Goal: Task Accomplishment & Management: Use online tool/utility

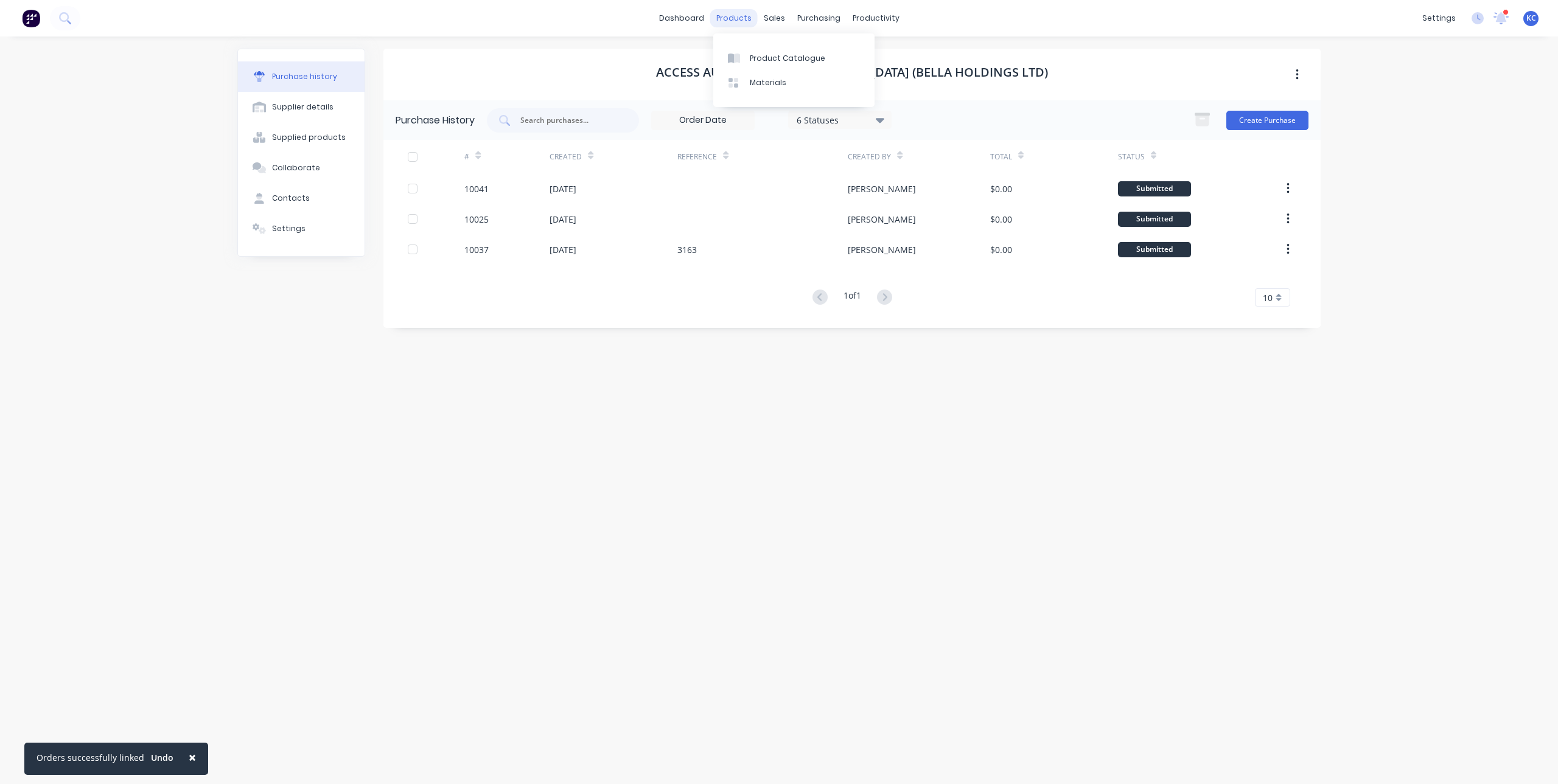
click at [744, 17] on div "products" at bounding box center [733, 18] width 47 height 18
click at [750, 55] on div "Product Catalogue" at bounding box center [787, 58] width 76 height 11
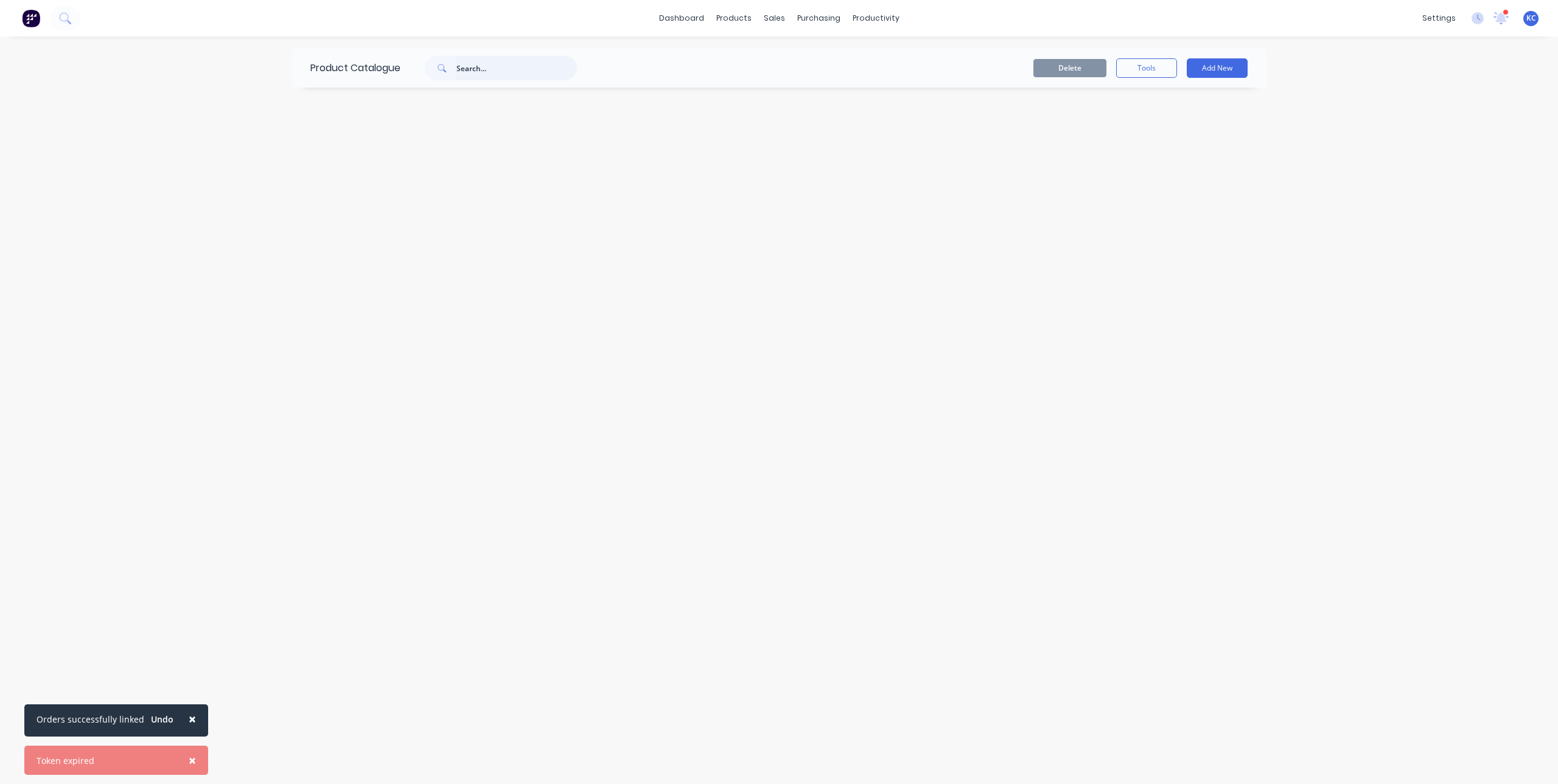
click at [567, 67] on input "text" at bounding box center [517, 69] width 120 height 25
click at [556, 67] on input "text" at bounding box center [517, 69] width 120 height 25
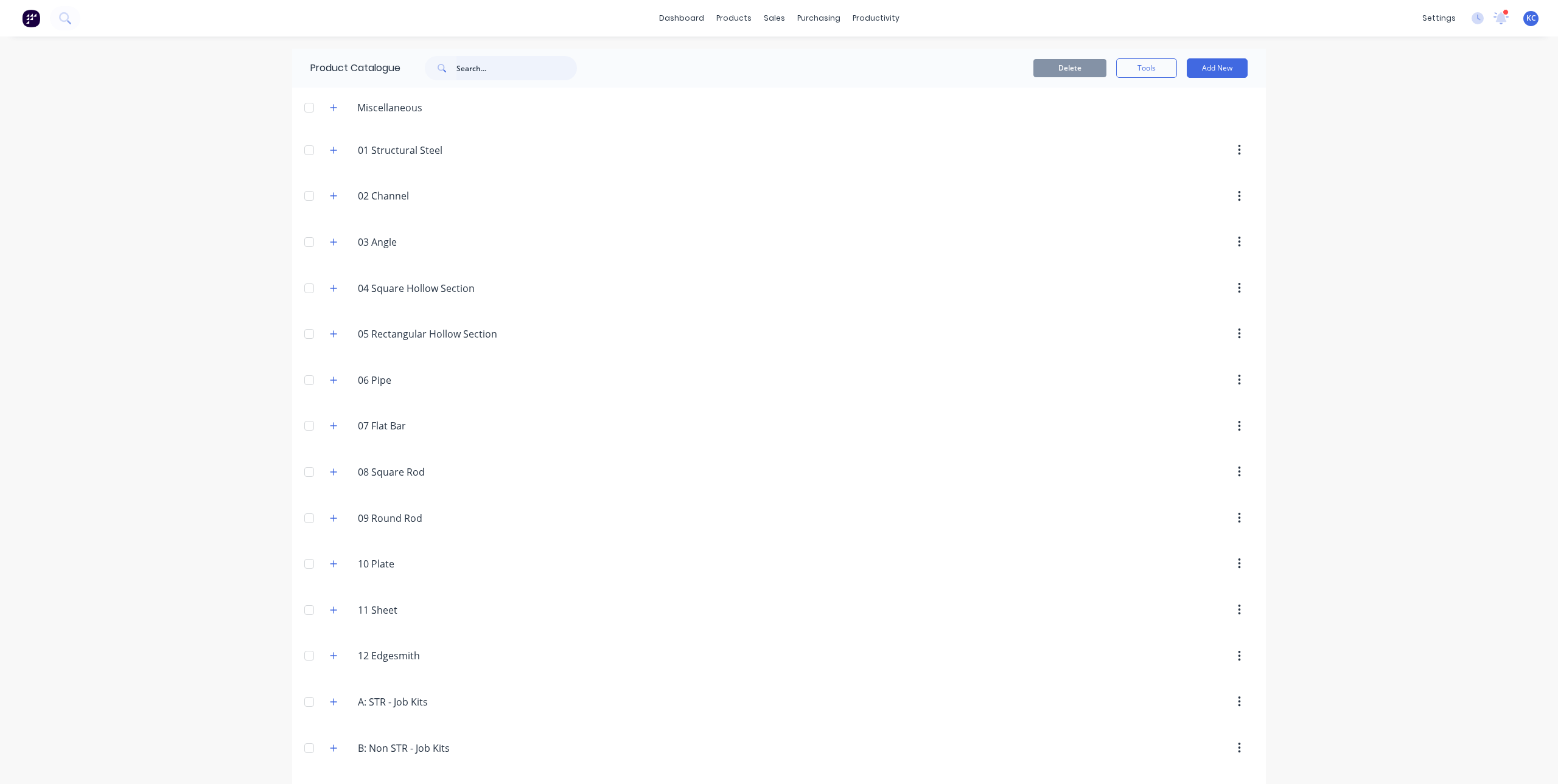
click at [484, 69] on input "text" at bounding box center [517, 69] width 120 height 25
type input "f"
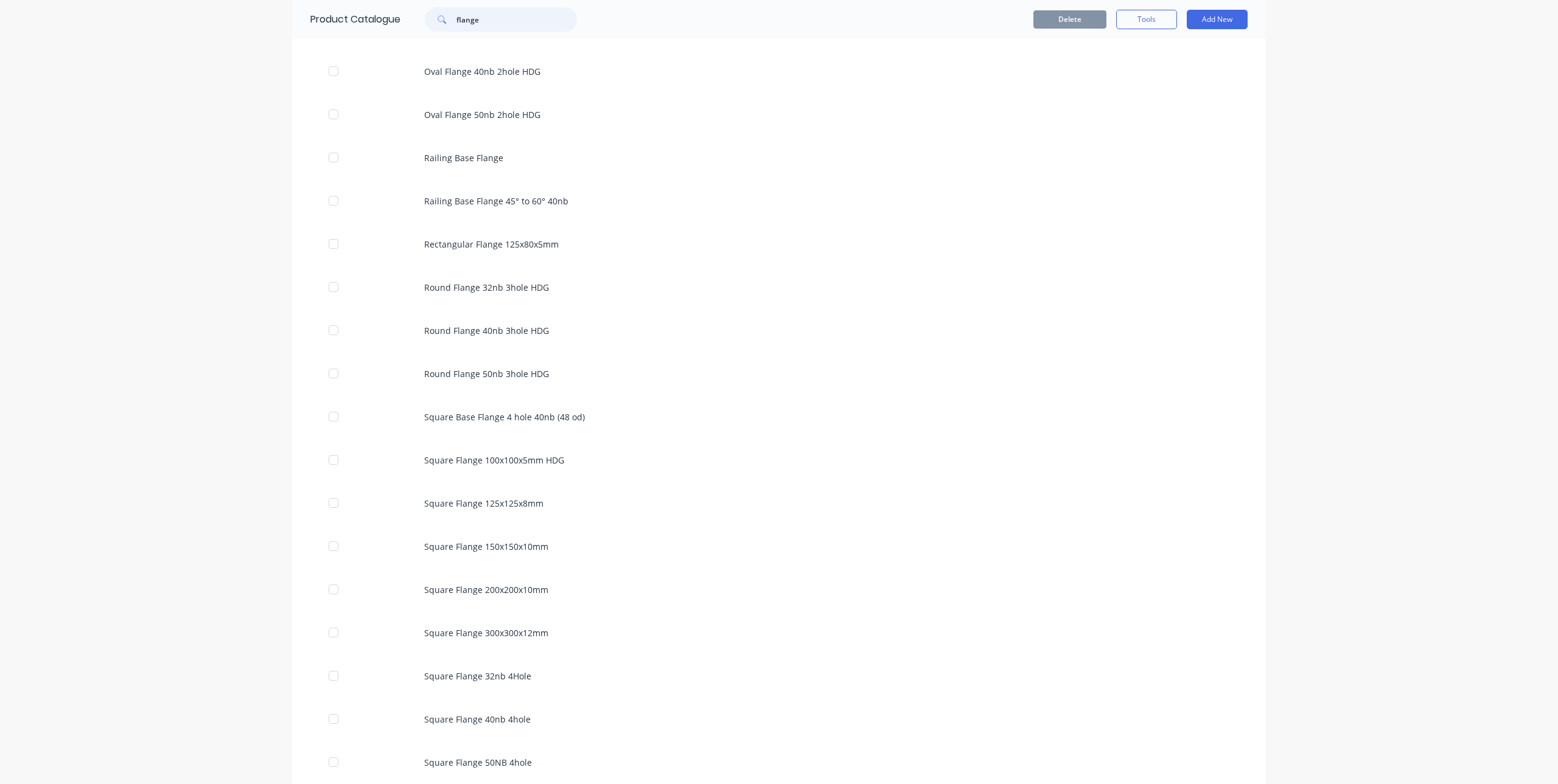
scroll to position [1132, 0]
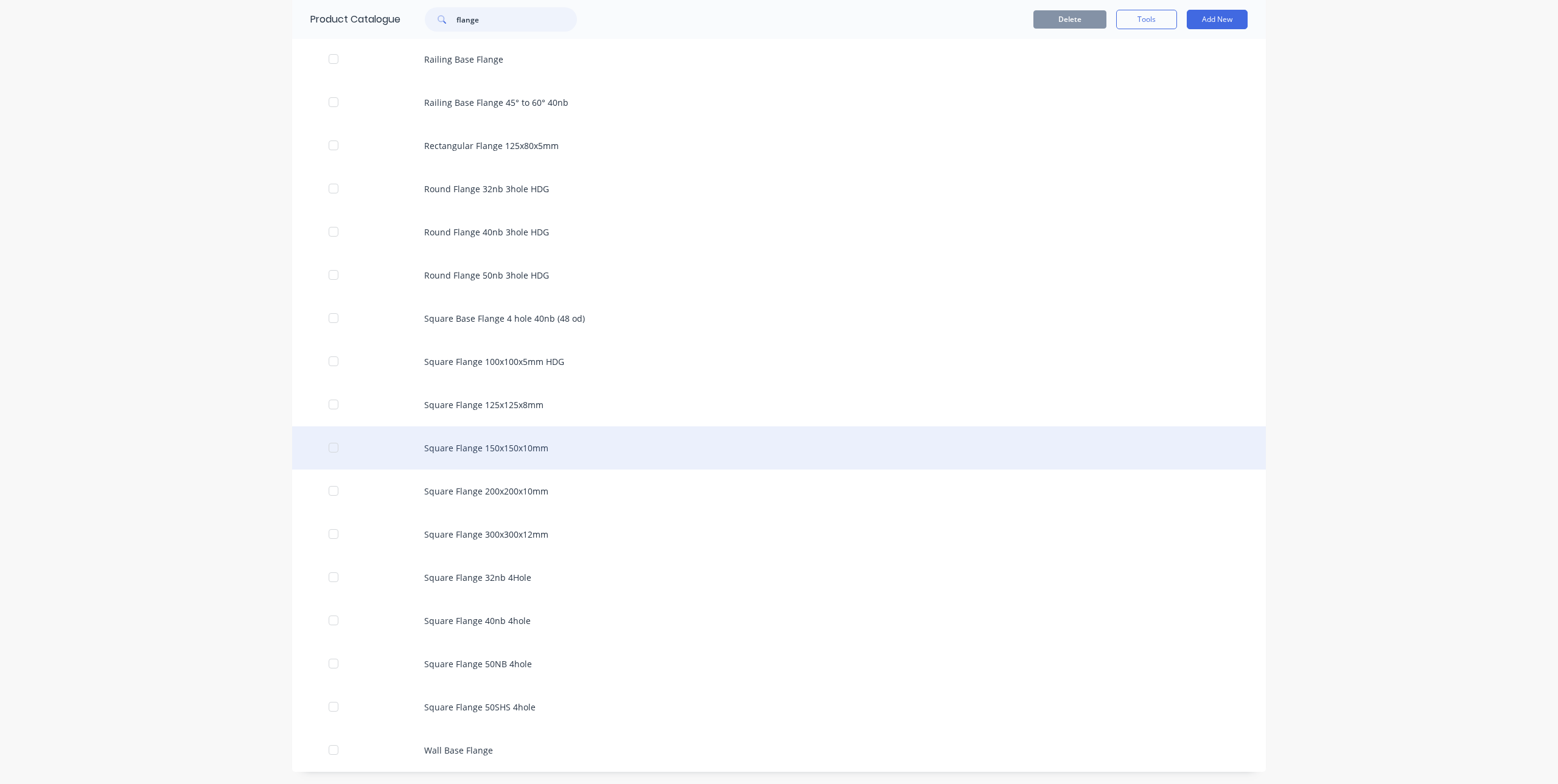
type input "flange"
click at [523, 450] on div "Square Flange 150x150x10mm" at bounding box center [779, 448] width 974 height 43
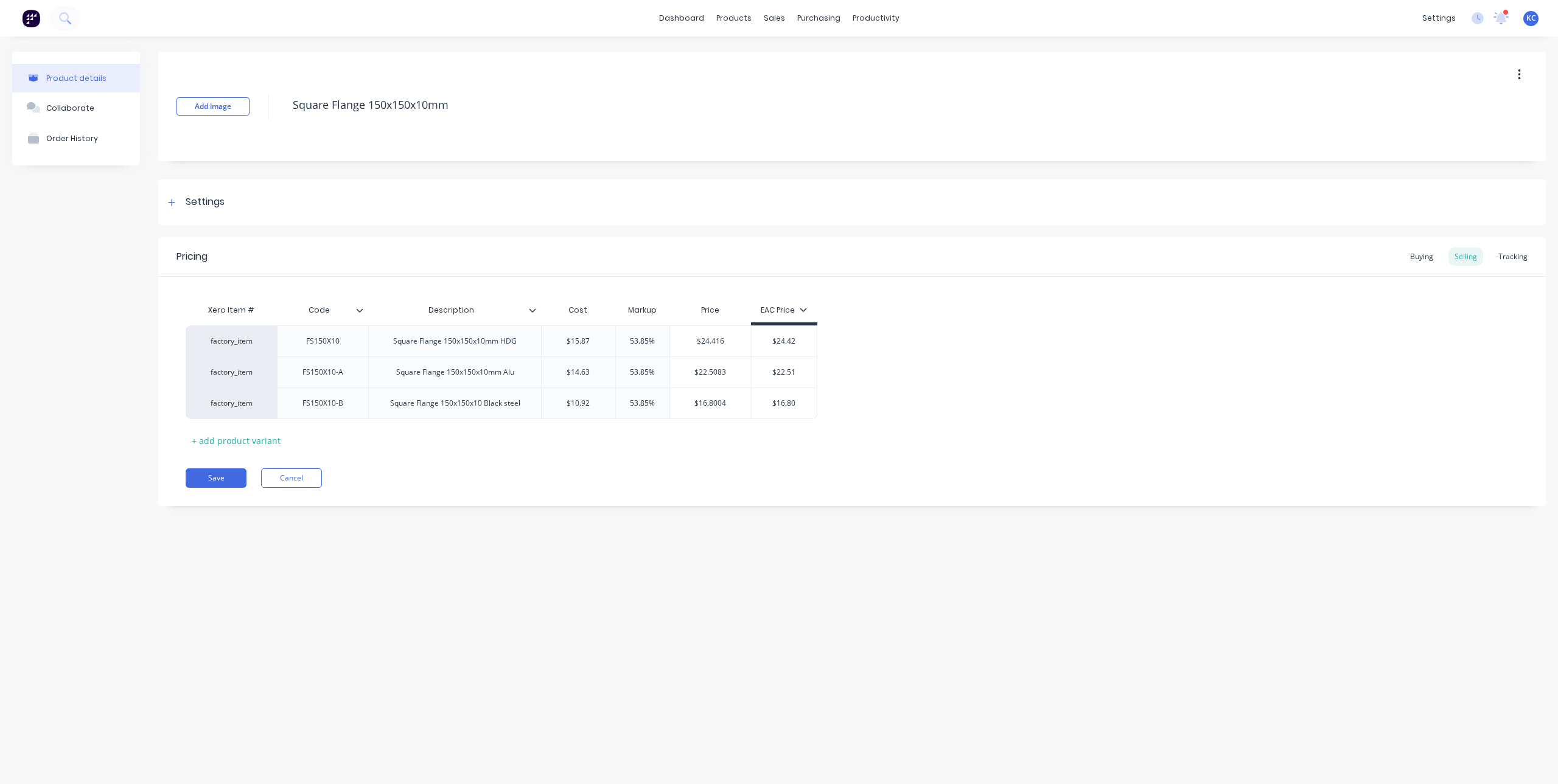
type textarea "x"
type input "$22.5083"
click at [732, 374] on input "$22.5083" at bounding box center [711, 372] width 81 height 11
type input "$14.63"
click at [607, 376] on input "$14.63" at bounding box center [579, 372] width 74 height 11
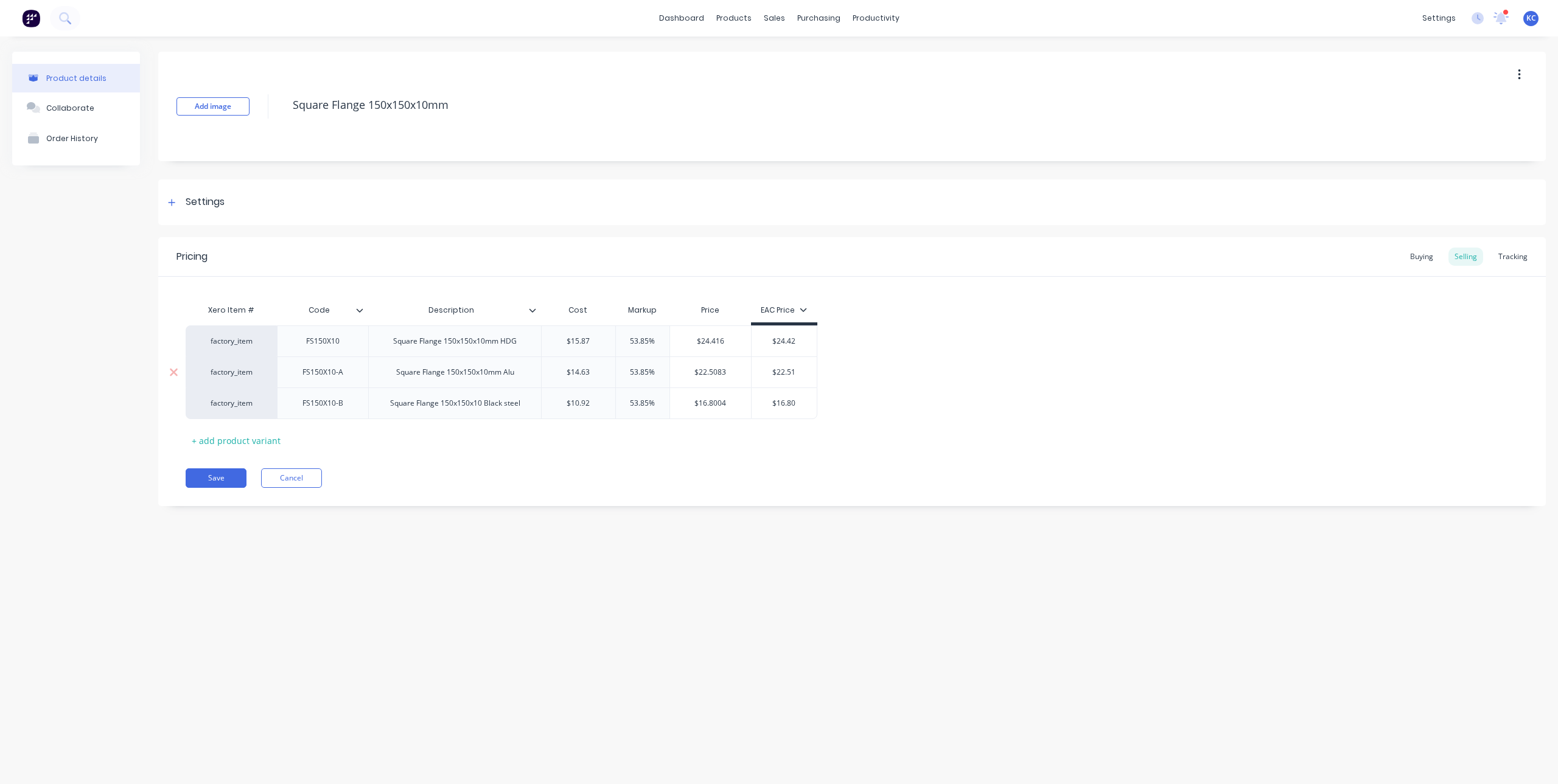
drag, startPoint x: 728, startPoint y: 374, endPoint x: 689, endPoint y: 377, distance: 39.1
click at [689, 377] on div "$22.5083 $22.5083" at bounding box center [711, 372] width 81 height 30
drag, startPoint x: 601, startPoint y: 372, endPoint x: 541, endPoint y: 376, distance: 60.1
click at [541, 376] on div "factory_item FS150X10-A Square Flange 150x150x10mm Alu $14.63 $14.63 53.85% $22…" at bounding box center [501, 372] width 632 height 31
click at [612, 543] on div "Product details Collaborate Order History Add image Square Flange 150x150x10mm …" at bounding box center [779, 397] width 1558 height 723
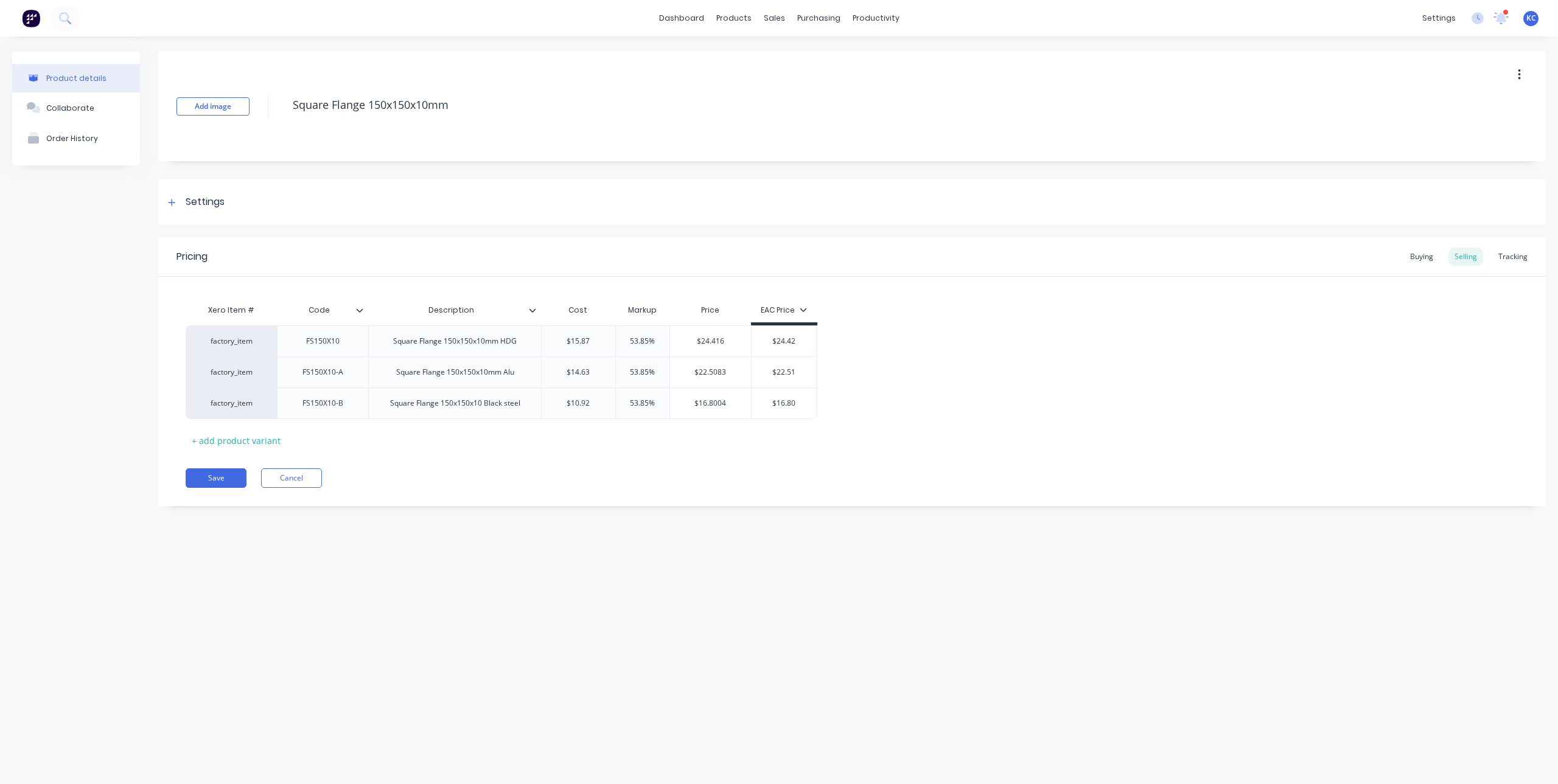
click at [850, 521] on div "Add image Square Flange 150x150x10mm Settings Product Options I buy this item I…" at bounding box center [852, 288] width 1388 height 472
